Goal: Transaction & Acquisition: Purchase product/service

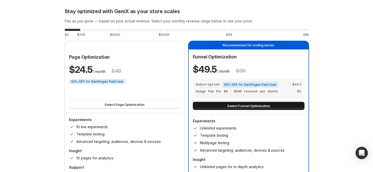
click at [231, 107] on span "Select Funnel Optimization" at bounding box center [248, 105] width 43 height 5
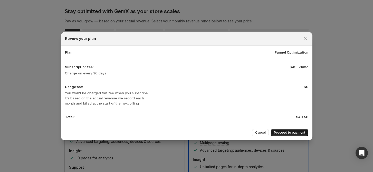
click at [285, 130] on span "Proceed to payment" at bounding box center [289, 132] width 31 height 4
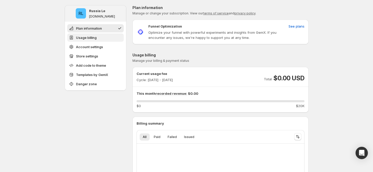
click at [97, 40] on span "Usage billing" at bounding box center [86, 37] width 21 height 5
